Goal: Task Accomplishment & Management: Manage account settings

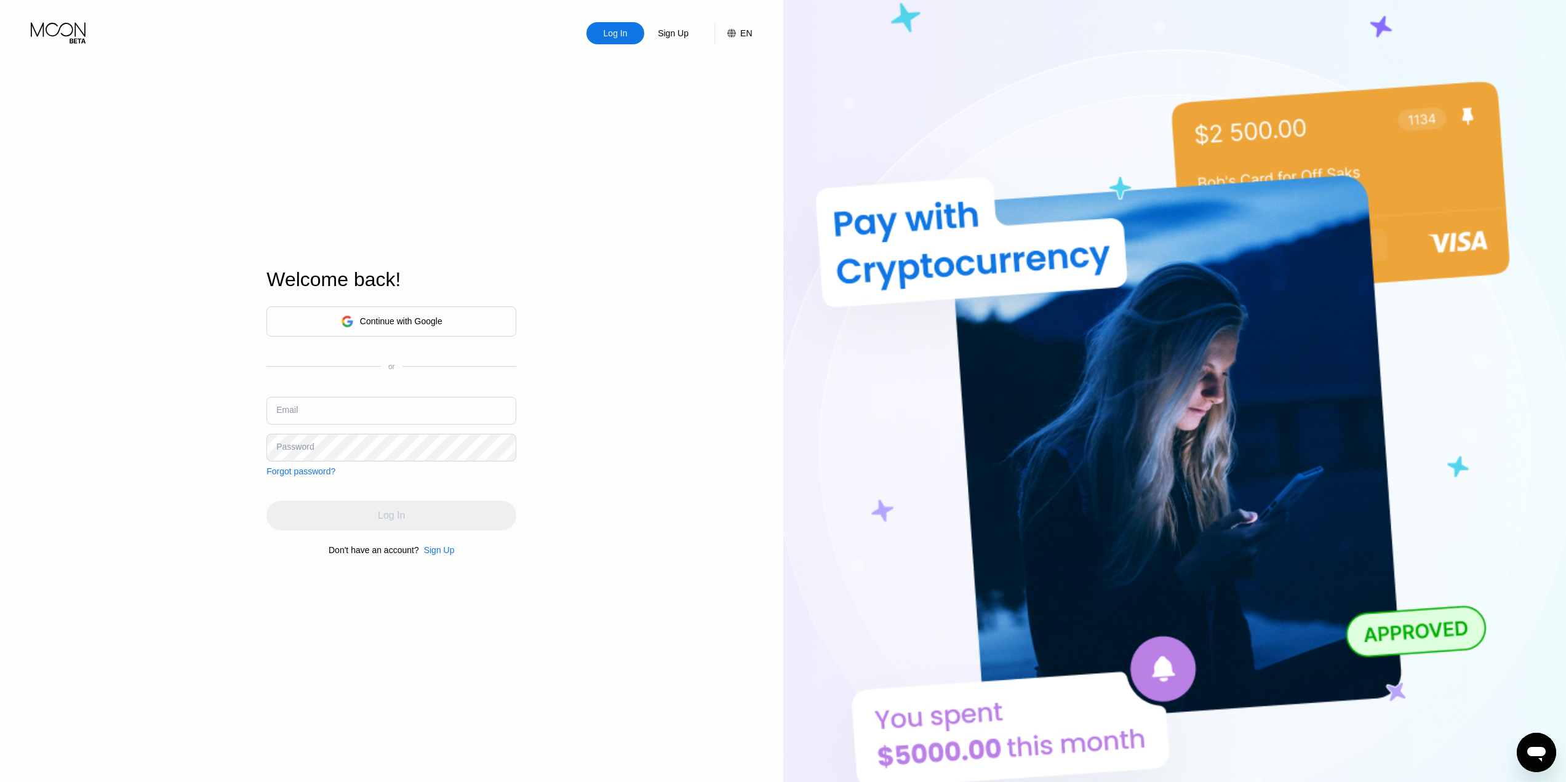
type input "[EMAIL_ADDRESS][DOMAIN_NAME]"
click at [591, 447] on div "Log In Sign Up EN Language Select an item Save Welcome back! Continue with Goog…" at bounding box center [391, 430] width 783 height 860
click at [398, 521] on div "Log In" at bounding box center [391, 516] width 27 height 12
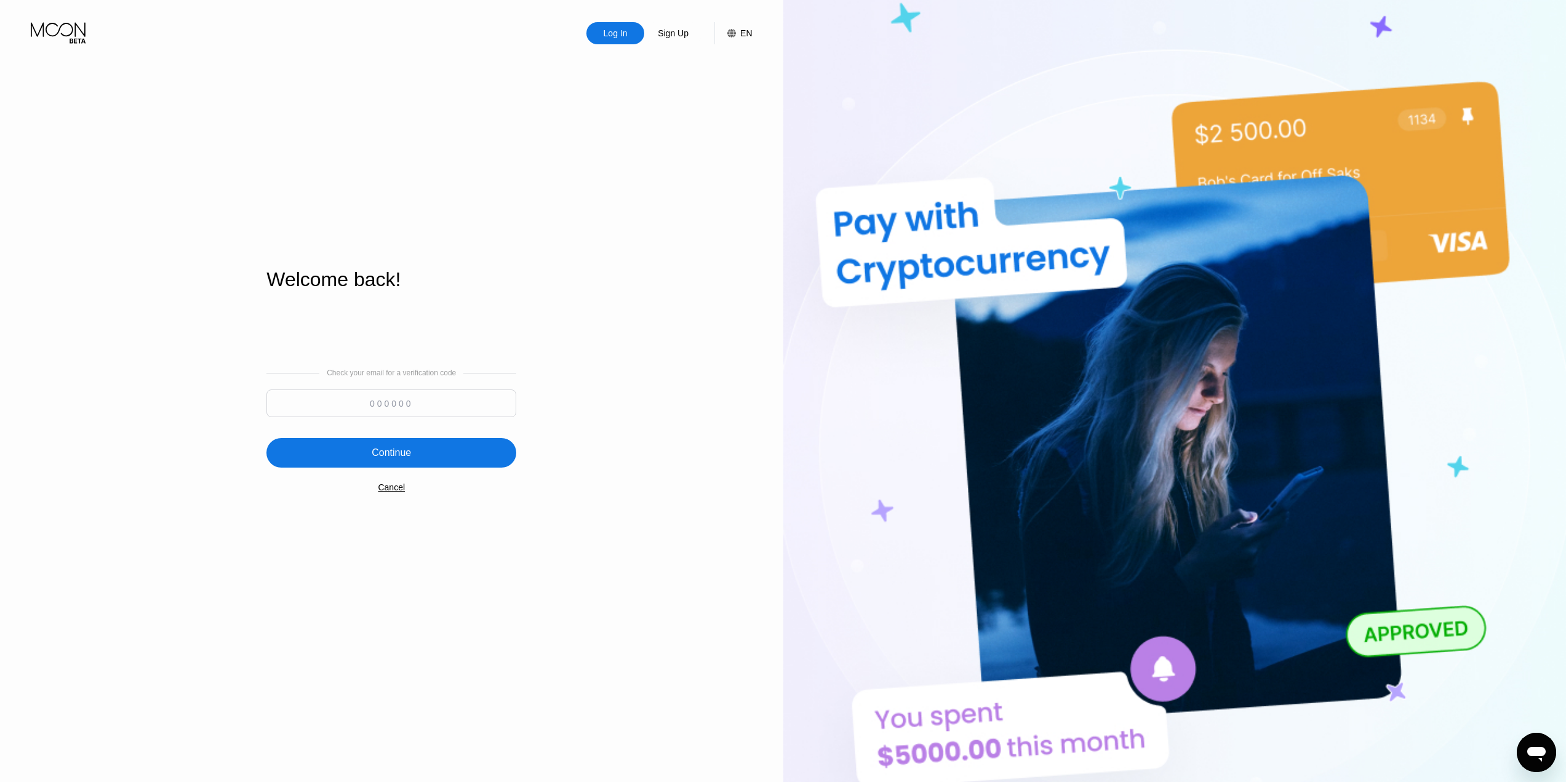
click at [407, 414] on input at bounding box center [391, 404] width 250 height 28
type input "927914"
click at [417, 458] on div "Continue" at bounding box center [391, 453] width 250 height 30
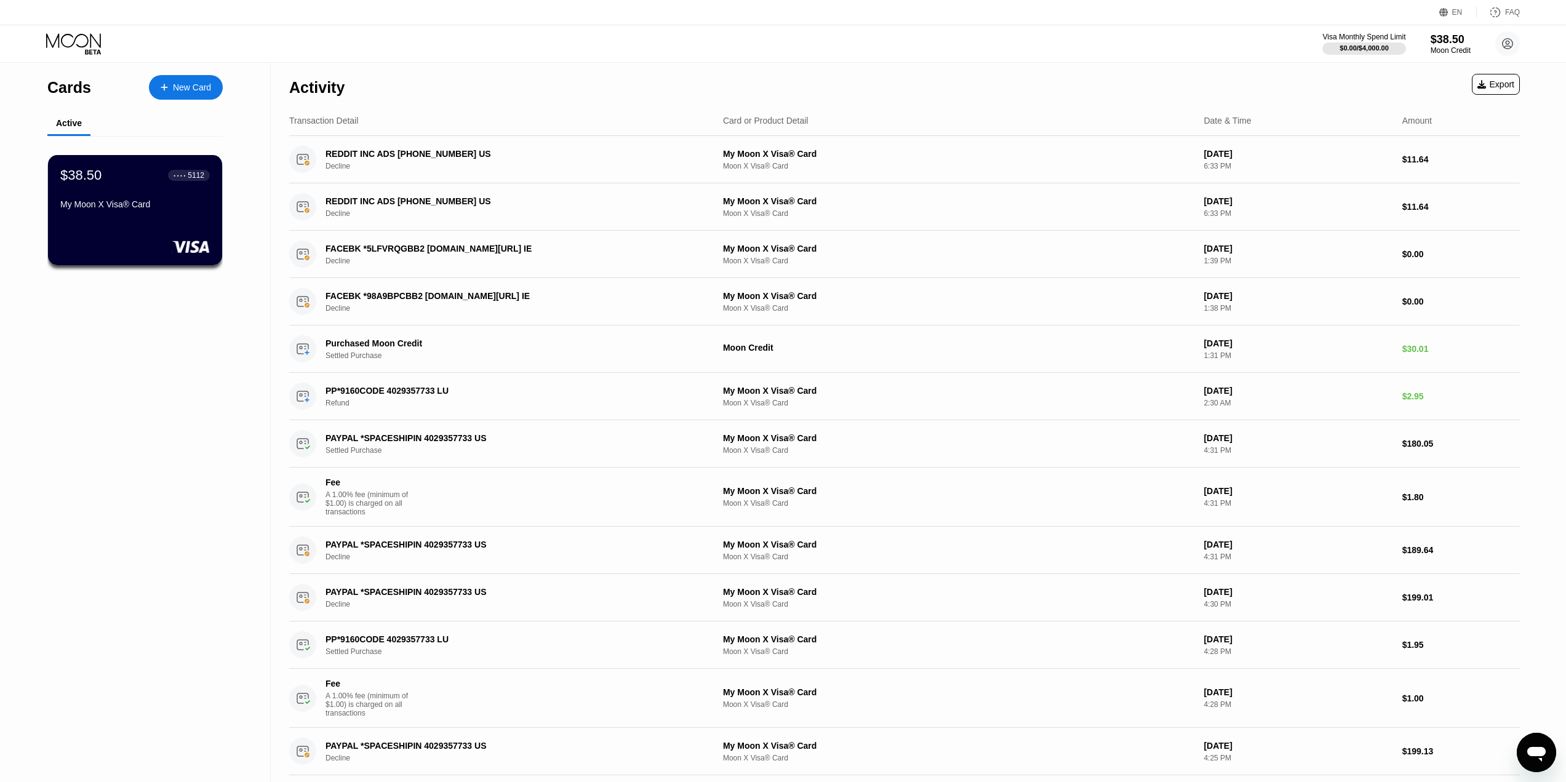
click at [1171, 68] on div "Activity Export" at bounding box center [904, 84] width 1231 height 43
